Goal: Task Accomplishment & Management: Complete application form

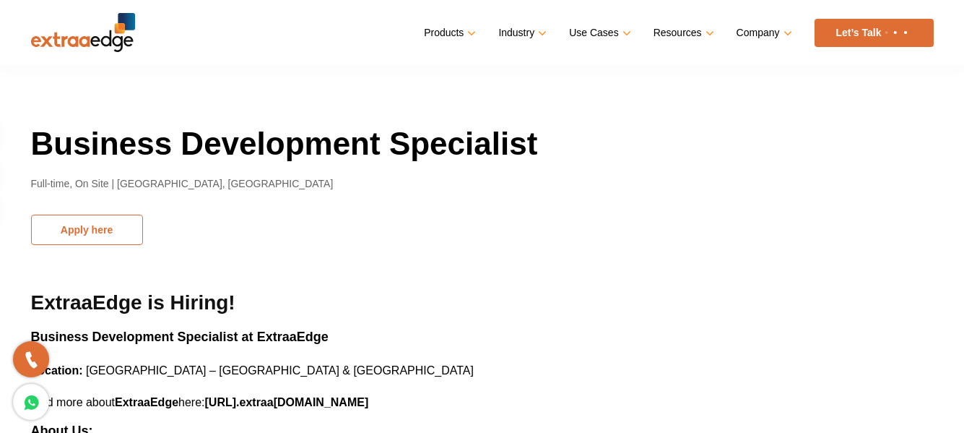
click at [105, 225] on button "Apply here" at bounding box center [87, 229] width 112 height 30
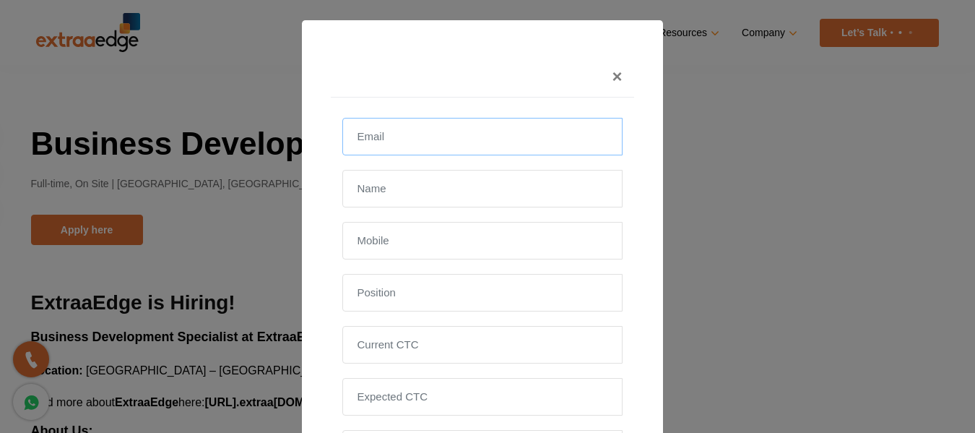
click at [438, 134] on input "email" at bounding box center [482, 137] width 280 height 38
type input "[EMAIL_ADDRESS][DOMAIN_NAME]"
click at [397, 186] on input "text" at bounding box center [482, 189] width 280 height 38
type input "[PERSON_NAME]"
click at [377, 235] on input "text" at bounding box center [482, 241] width 280 height 38
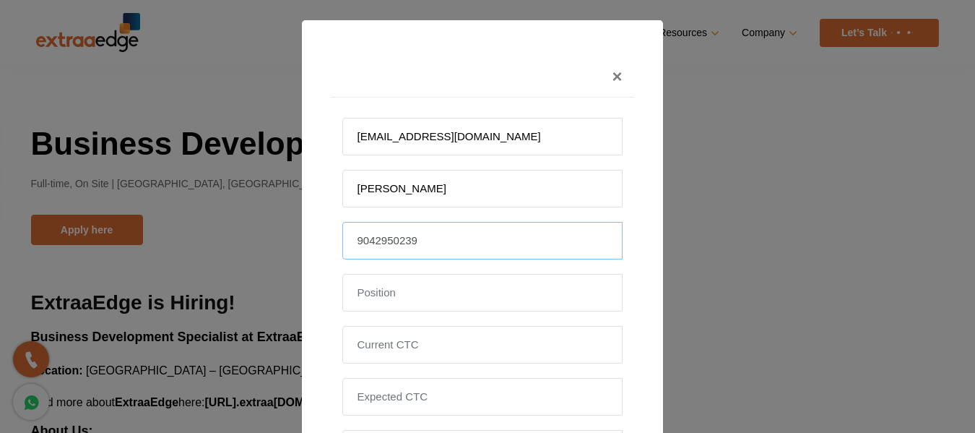
type input "9042950239"
click at [365, 288] on input "text" at bounding box center [482, 293] width 280 height 38
type input "Business Development"
click at [447, 350] on input "tel" at bounding box center [482, 345] width 280 height 38
type input "15 lakhs"
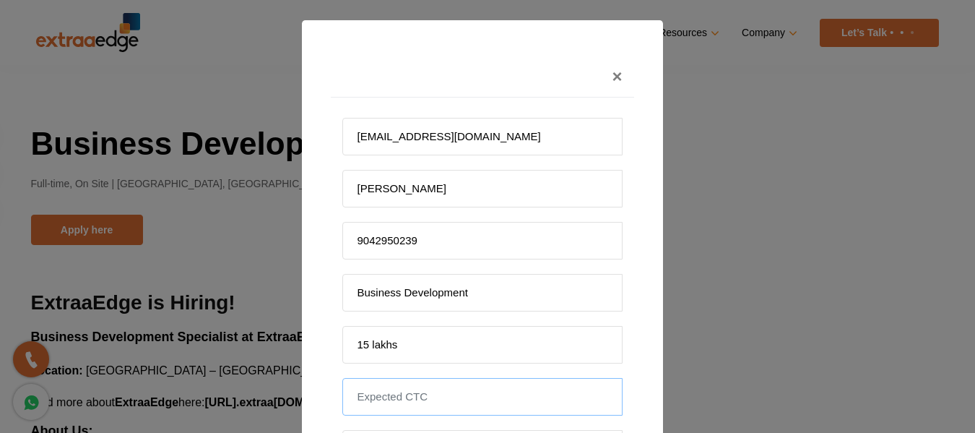
click at [418, 400] on input "tel" at bounding box center [482, 397] width 280 height 38
type input "17.5 lakhs"
click at [743, 187] on div "× [EMAIL_ADDRESS][DOMAIN_NAME] [PERSON_NAME] 9042950239 Business Development 15…" at bounding box center [487, 216] width 975 height 433
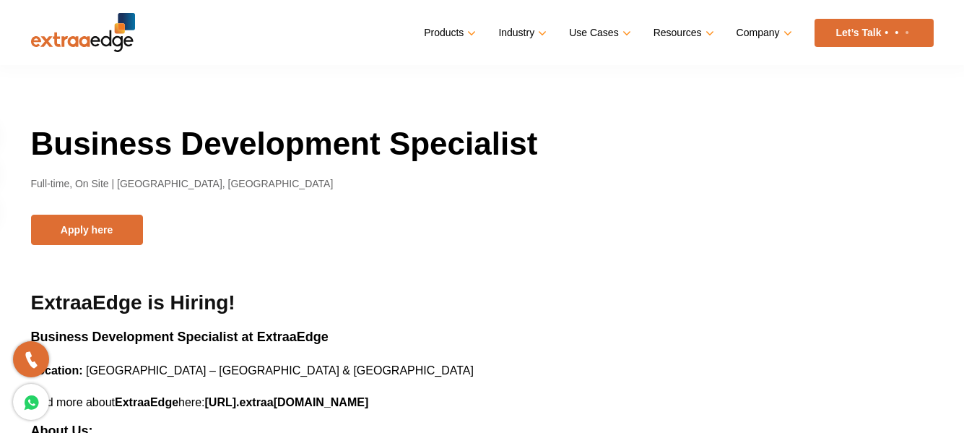
click at [31, 399] on icon at bounding box center [31, 401] width 17 height 21
click at [95, 225] on button "Apply here" at bounding box center [87, 229] width 112 height 30
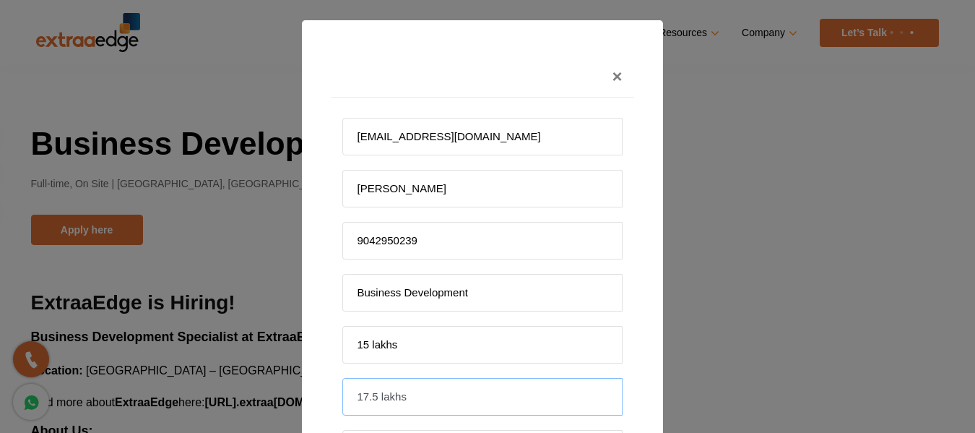
click at [454, 403] on input "17.5 lakhs" at bounding box center [482, 397] width 280 height 38
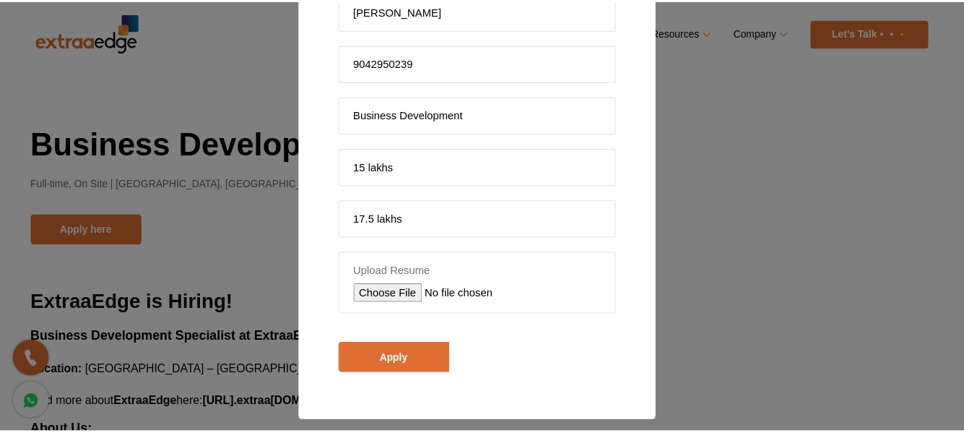
scroll to position [186, 0]
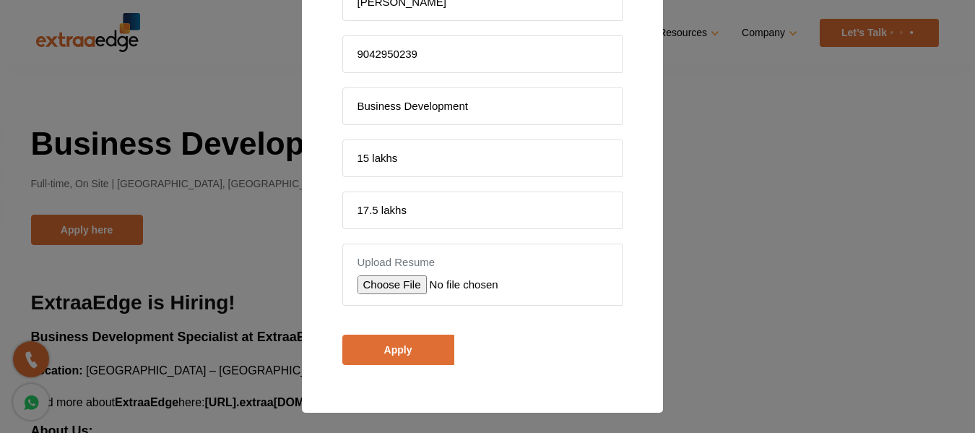
click at [402, 282] on input "file" at bounding box center [459, 284] width 205 height 19
type input "C:\fakepath\[PERSON_NAME] - Professional Resume 2025.pdf"
click at [399, 348] on input "Apply" at bounding box center [398, 349] width 112 height 30
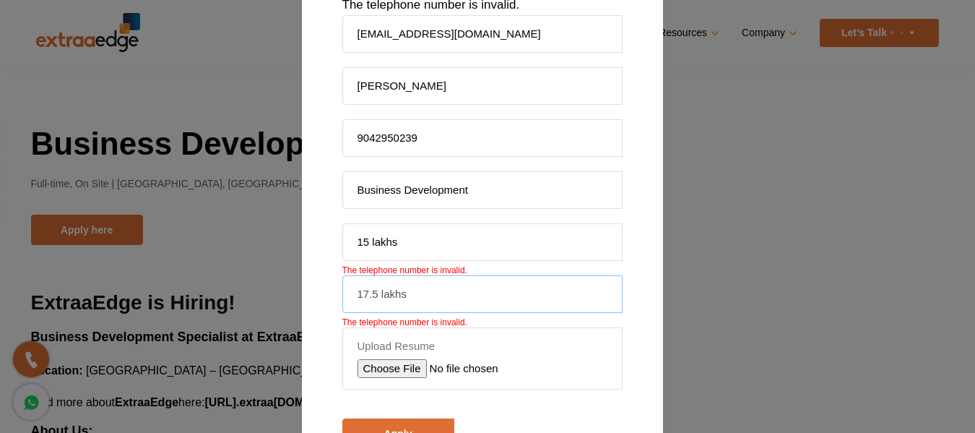
click at [431, 298] on input "17.5 lakhs" at bounding box center [482, 294] width 280 height 38
type input "1"
click at [504, 244] on input "15 lakhs" at bounding box center [482, 242] width 280 height 38
click at [399, 245] on input "15 lakhs" at bounding box center [482, 242] width 280 height 38
click at [375, 295] on input "tel" at bounding box center [482, 294] width 280 height 38
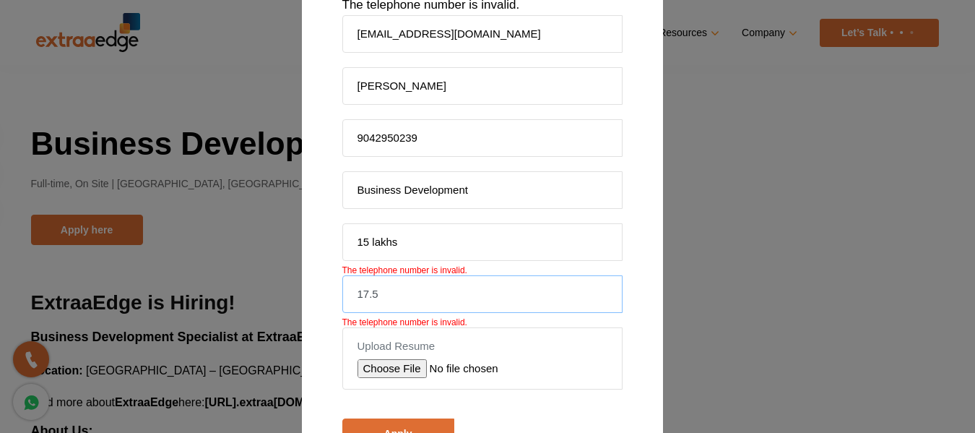
type input "17.5"
click at [692, 303] on div "× One or more fields have an error. Please check and try again. The telephone n…" at bounding box center [487, 216] width 975 height 433
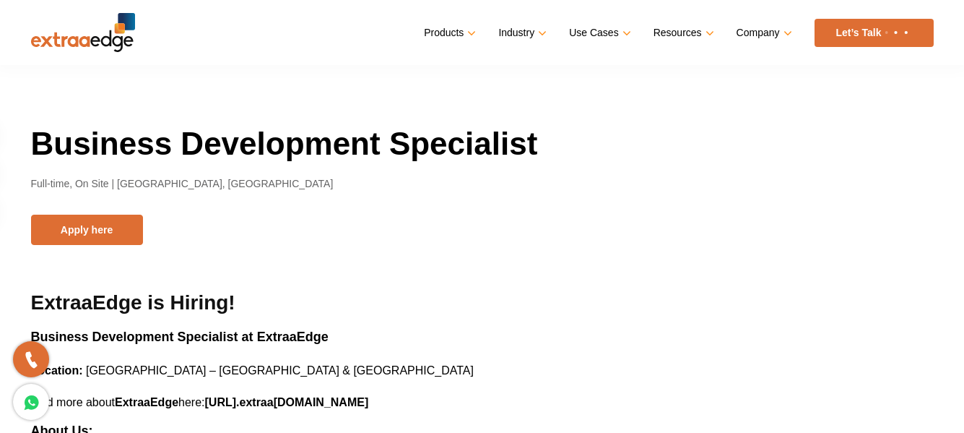
click at [698, 233] on div "Business Development Specialist Full-time, On Site | [GEOGRAPHIC_DATA], [GEOGRA…" at bounding box center [482, 184] width 903 height 122
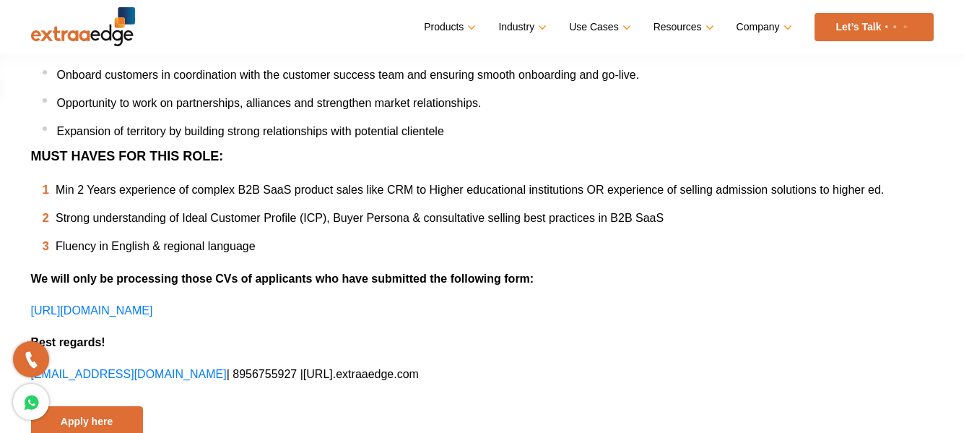
scroll to position [838, 0]
